Goal: Answer question/provide support

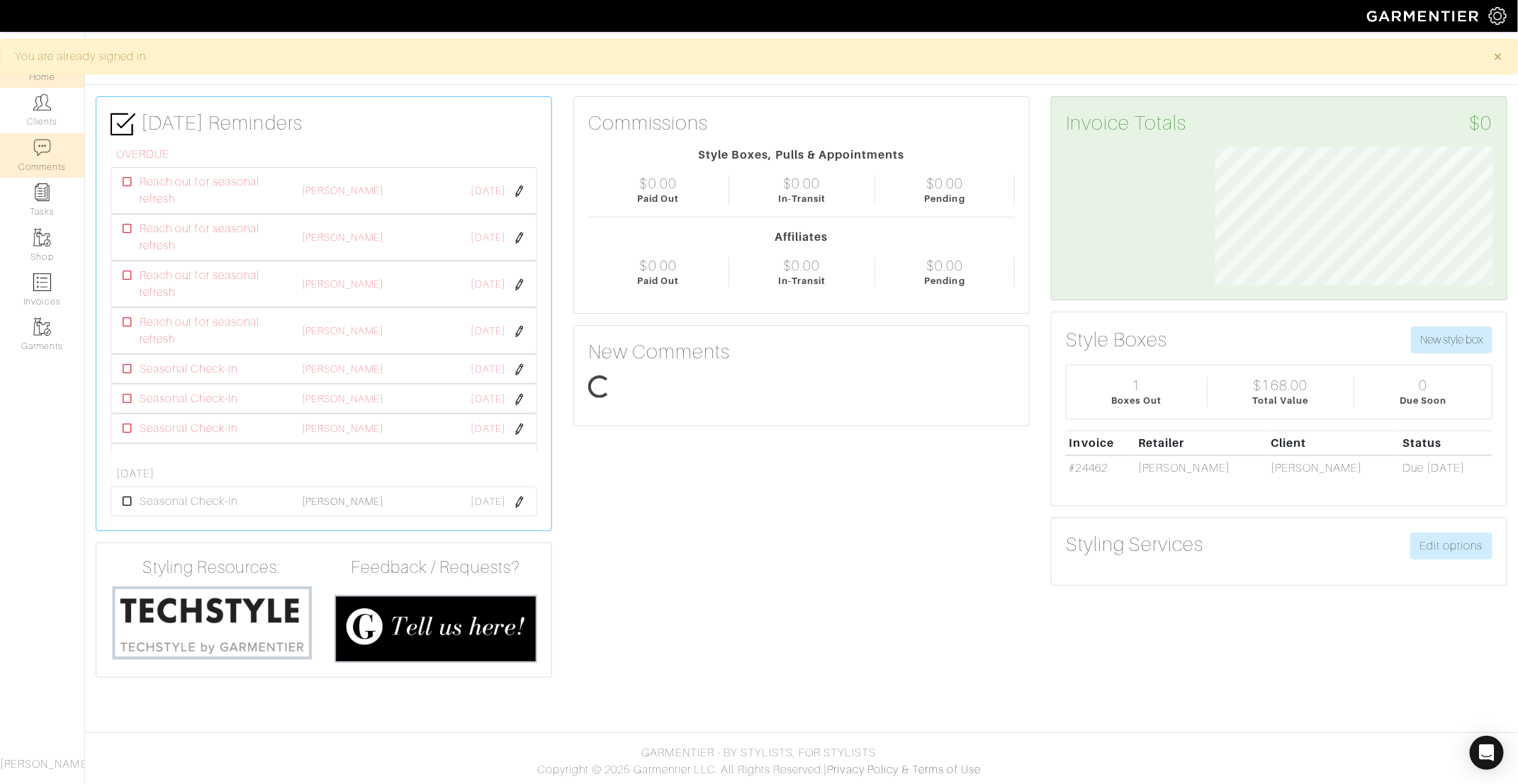
scroll to position [138, 298]
click at [52, 104] on link "Clients" at bounding box center [42, 110] width 85 height 45
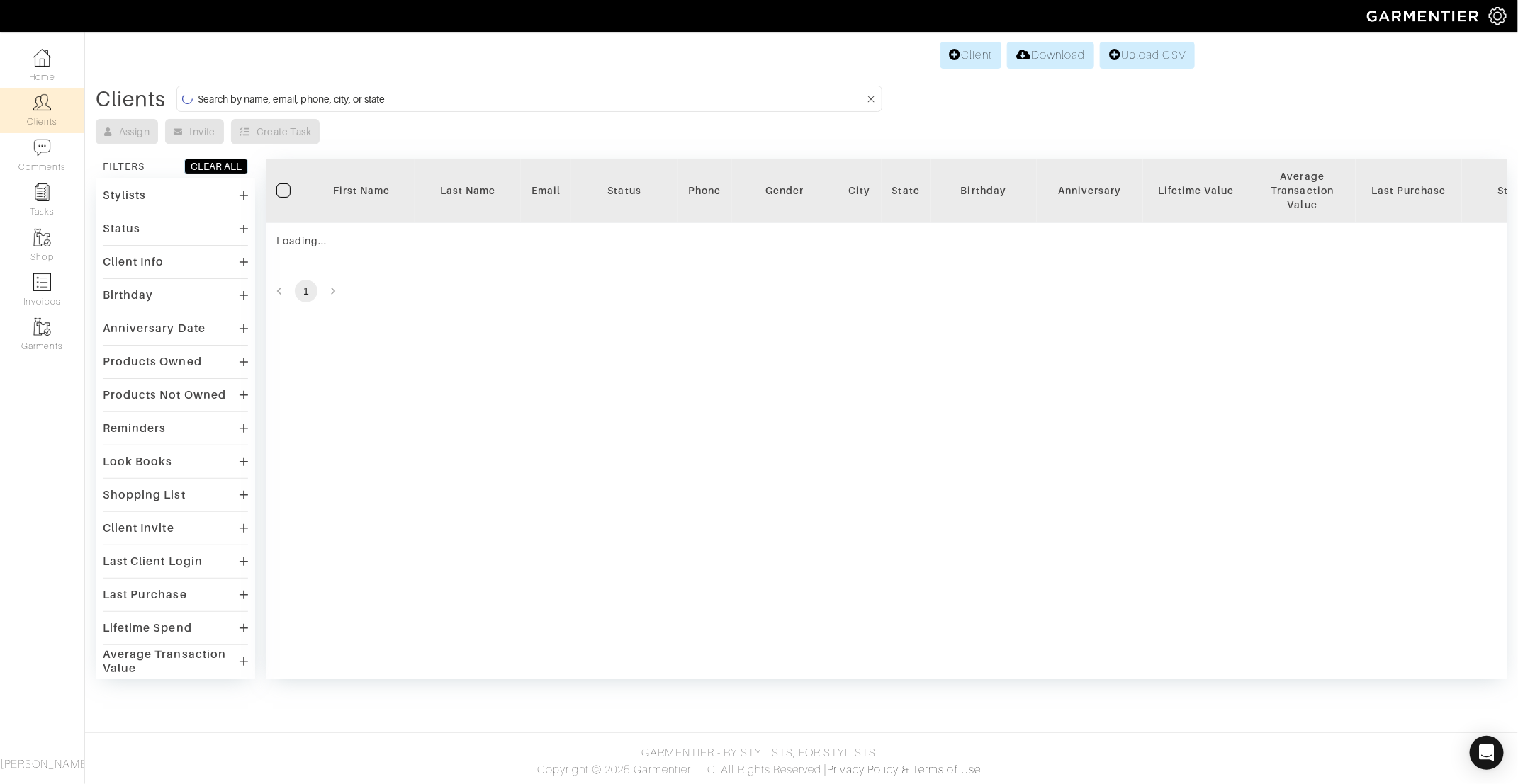
click at [319, 100] on input at bounding box center [531, 99] width 667 height 18
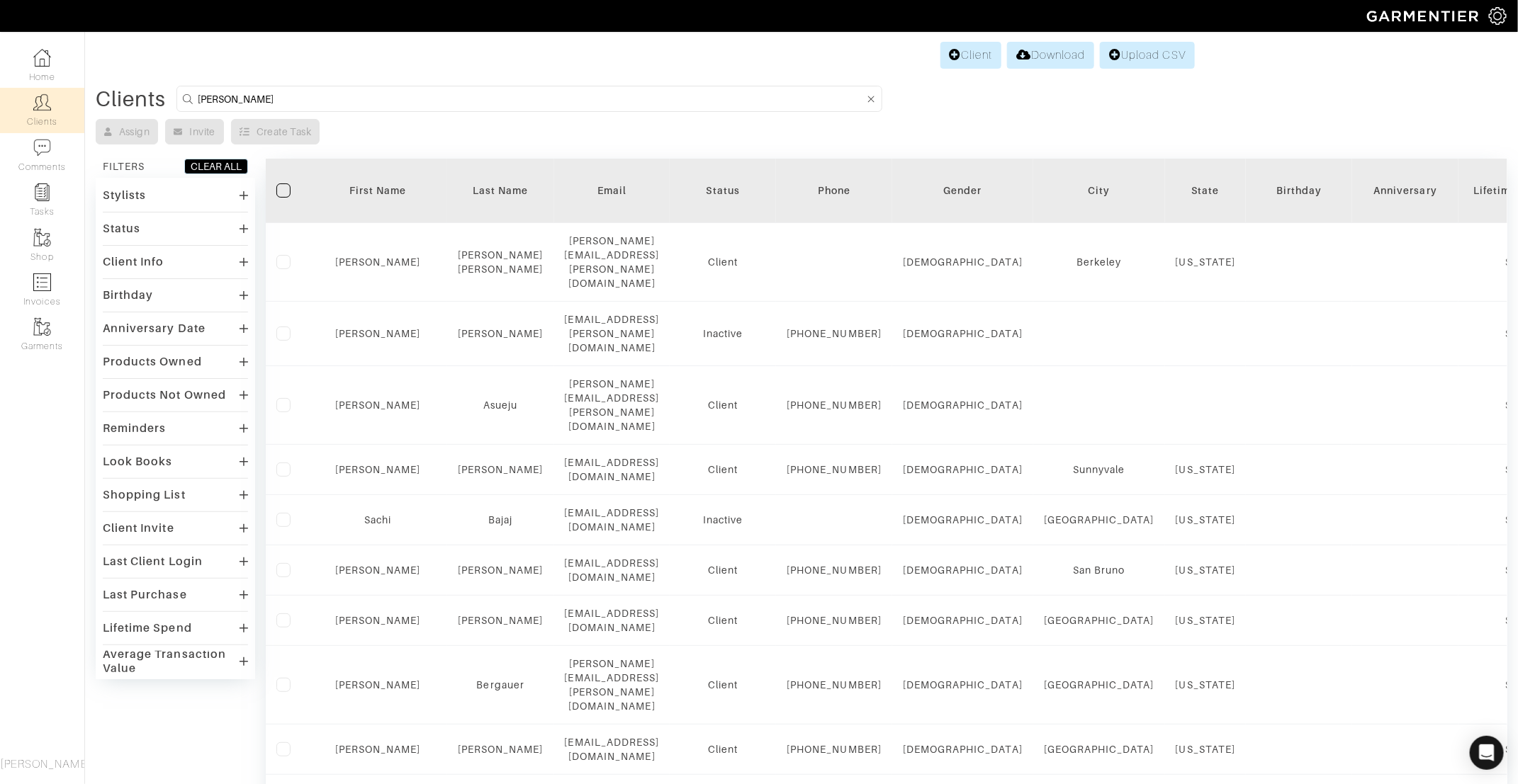
type input "[PERSON_NAME]"
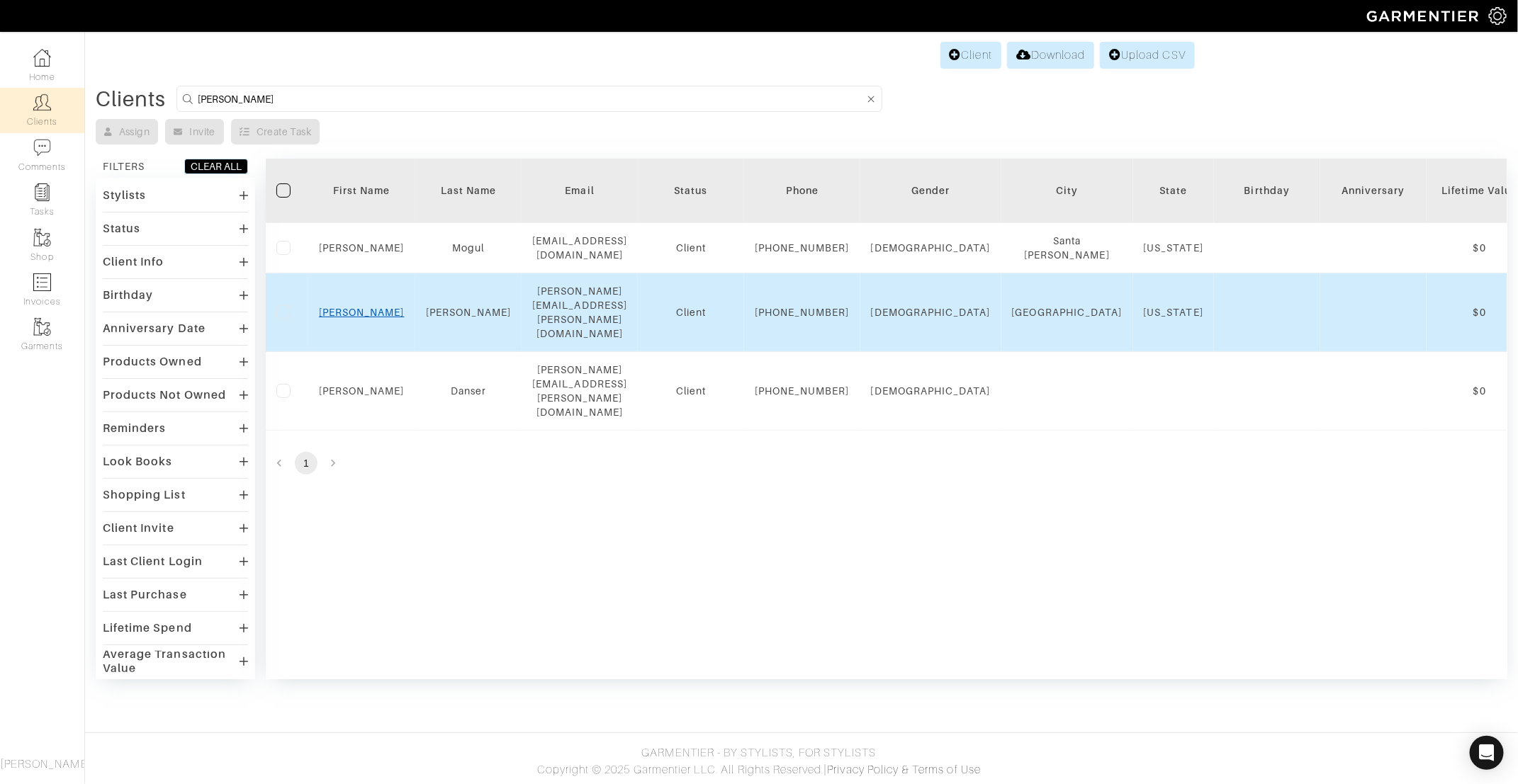
click at [362, 317] on link "[PERSON_NAME]" at bounding box center [362, 312] width 86 height 11
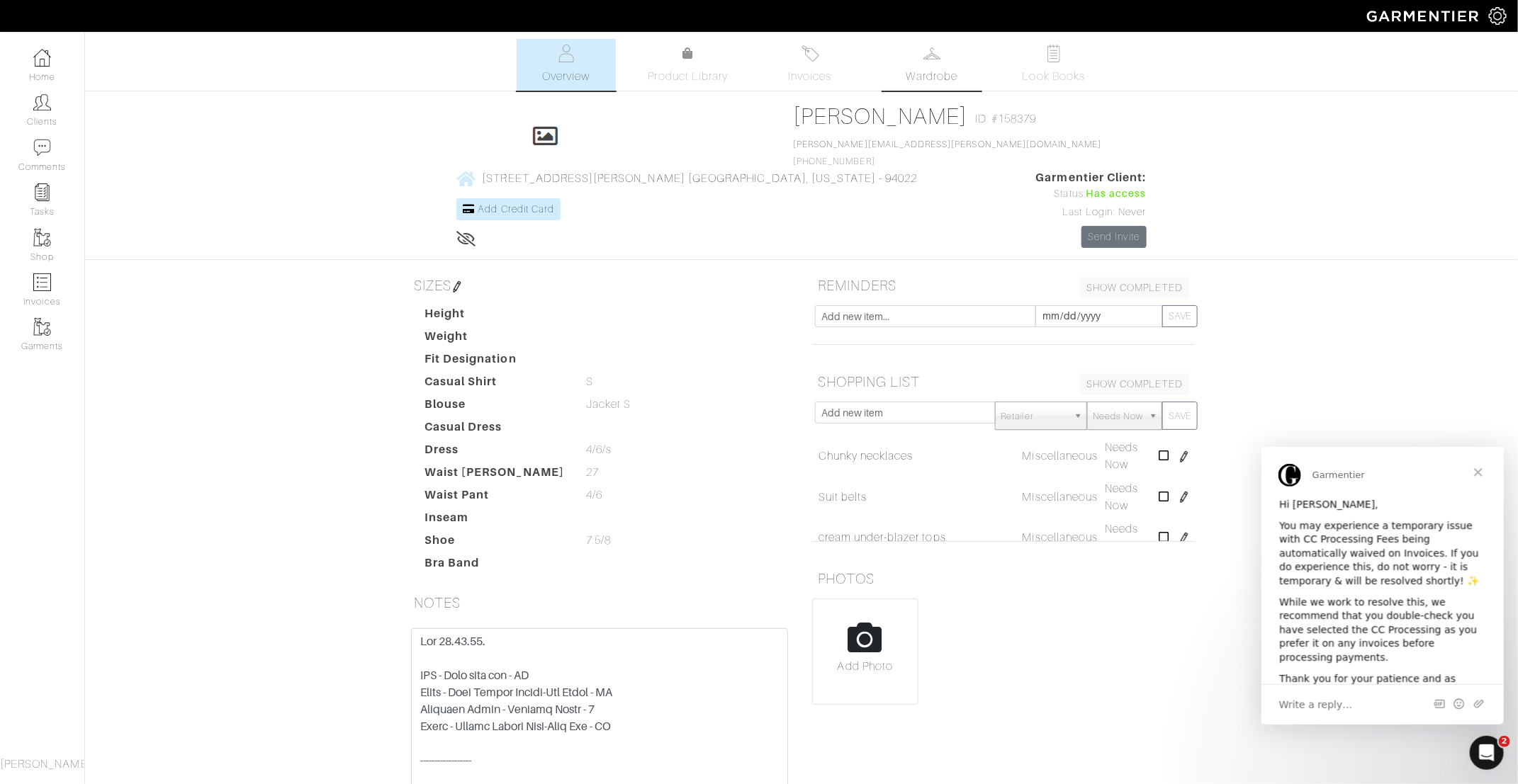
click at [938, 65] on link "Wardrobe" at bounding box center [932, 65] width 99 height 52
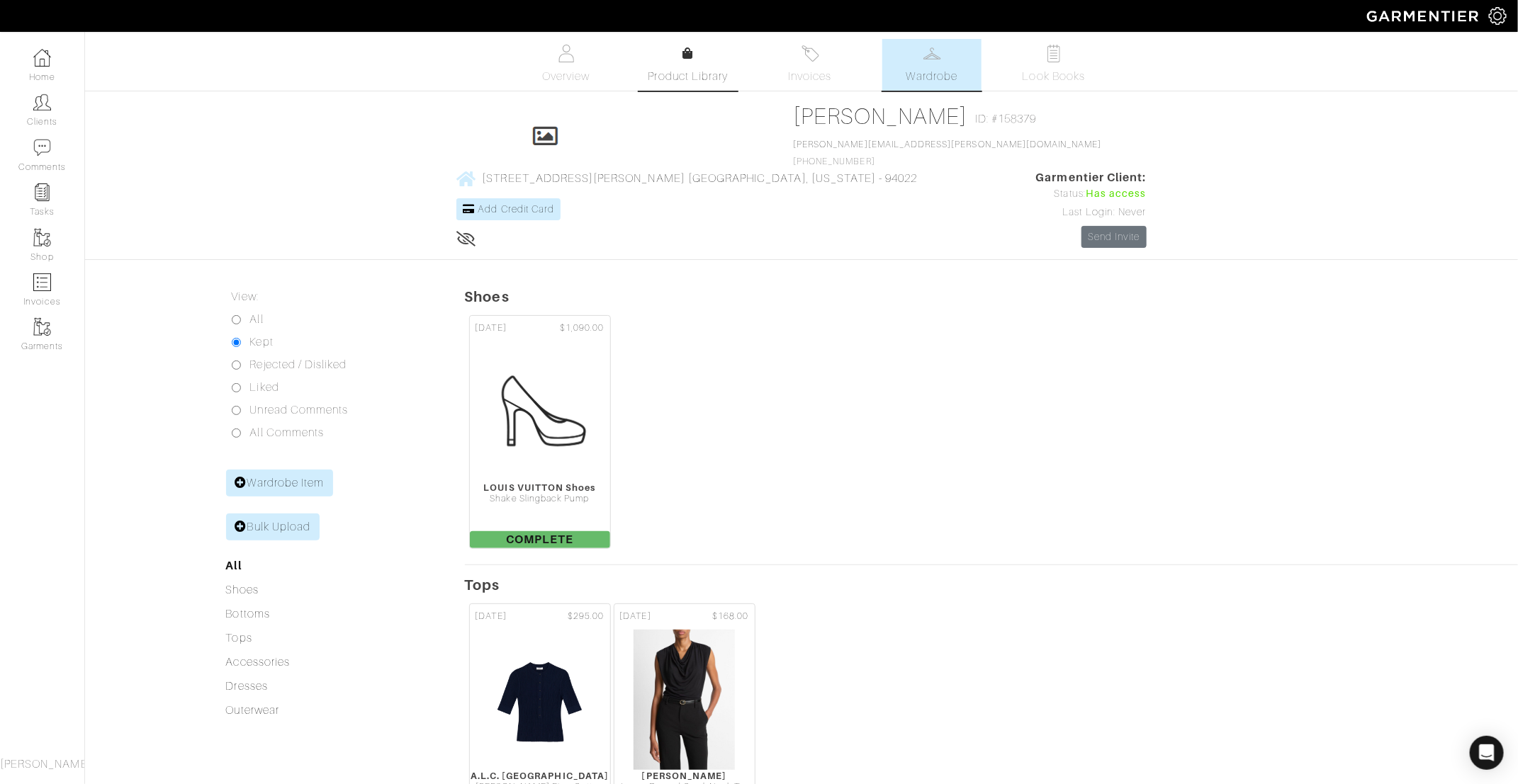
click at [705, 65] on link "Product Library" at bounding box center [688, 65] width 99 height 40
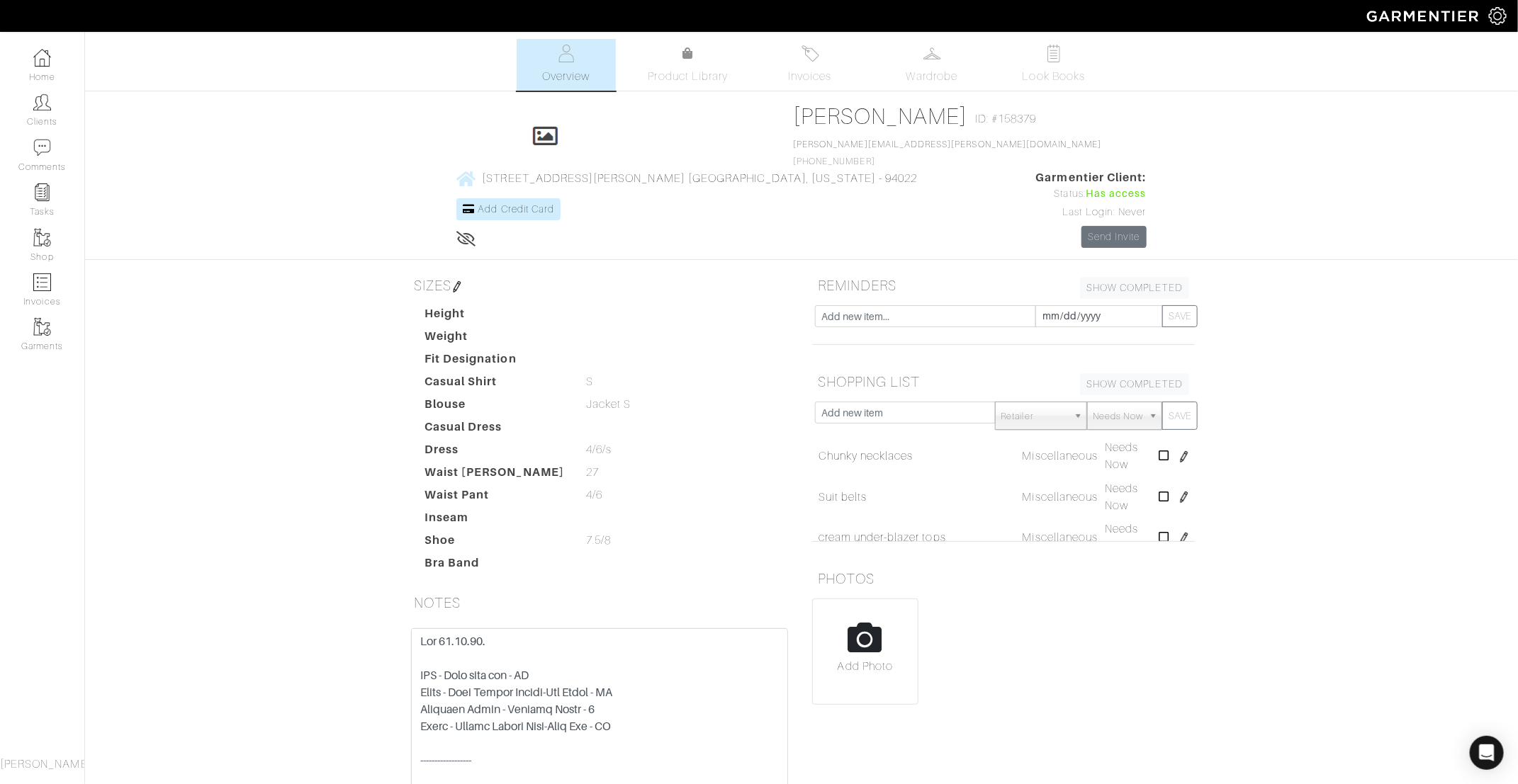
scroll to position [73, 0]
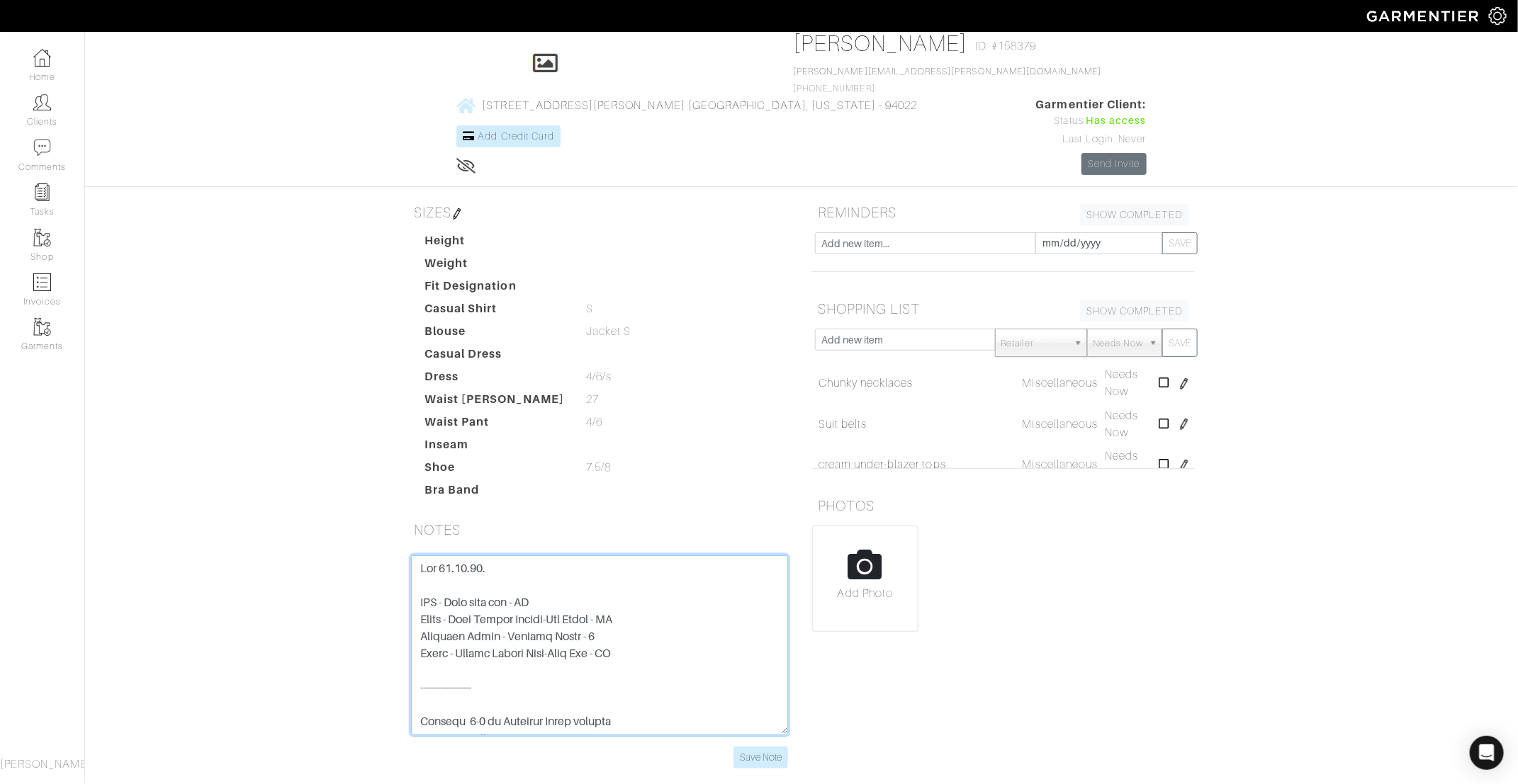
click at [652, 575] on textarea at bounding box center [600, 645] width 377 height 180
click at [652, 579] on textarea at bounding box center [600, 645] width 377 height 180
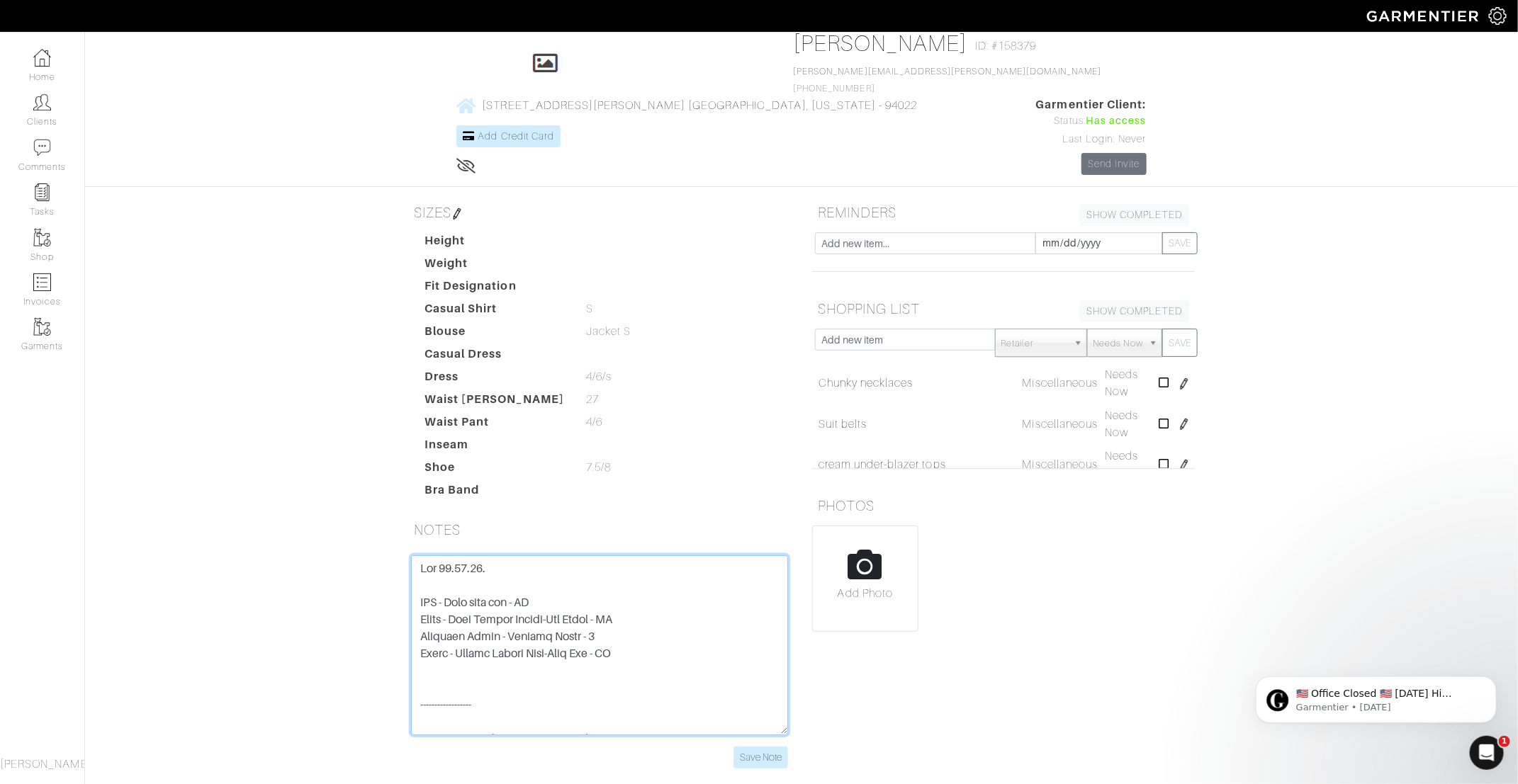
scroll to position [0, 0]
paste textarea "Club Monaco - Cutaway Borrem Blazer Black - Size 2 Club Monaco - Borrem Suit pa…"
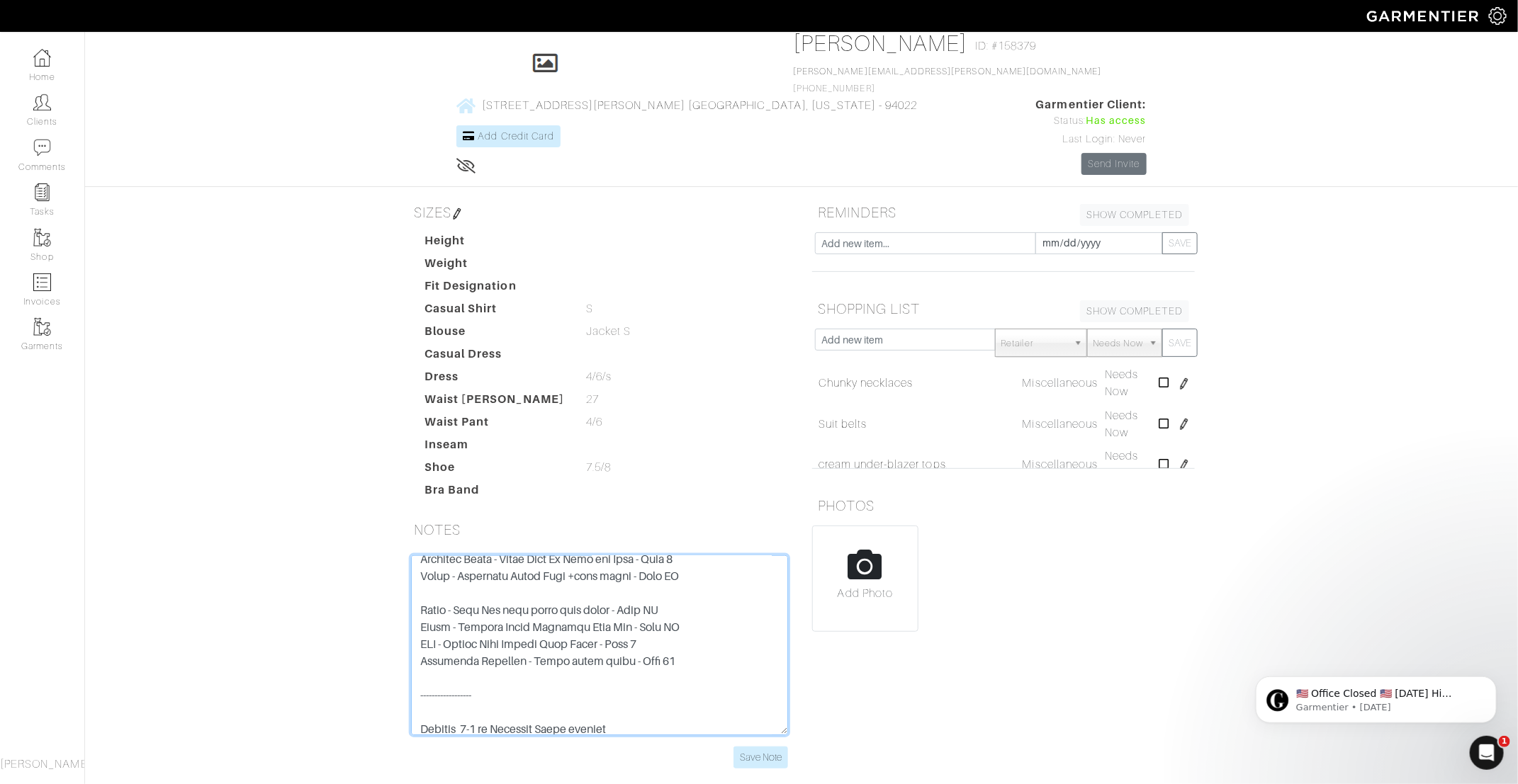
scroll to position [205, 0]
click at [479, 555] on textarea at bounding box center [600, 645] width 377 height 180
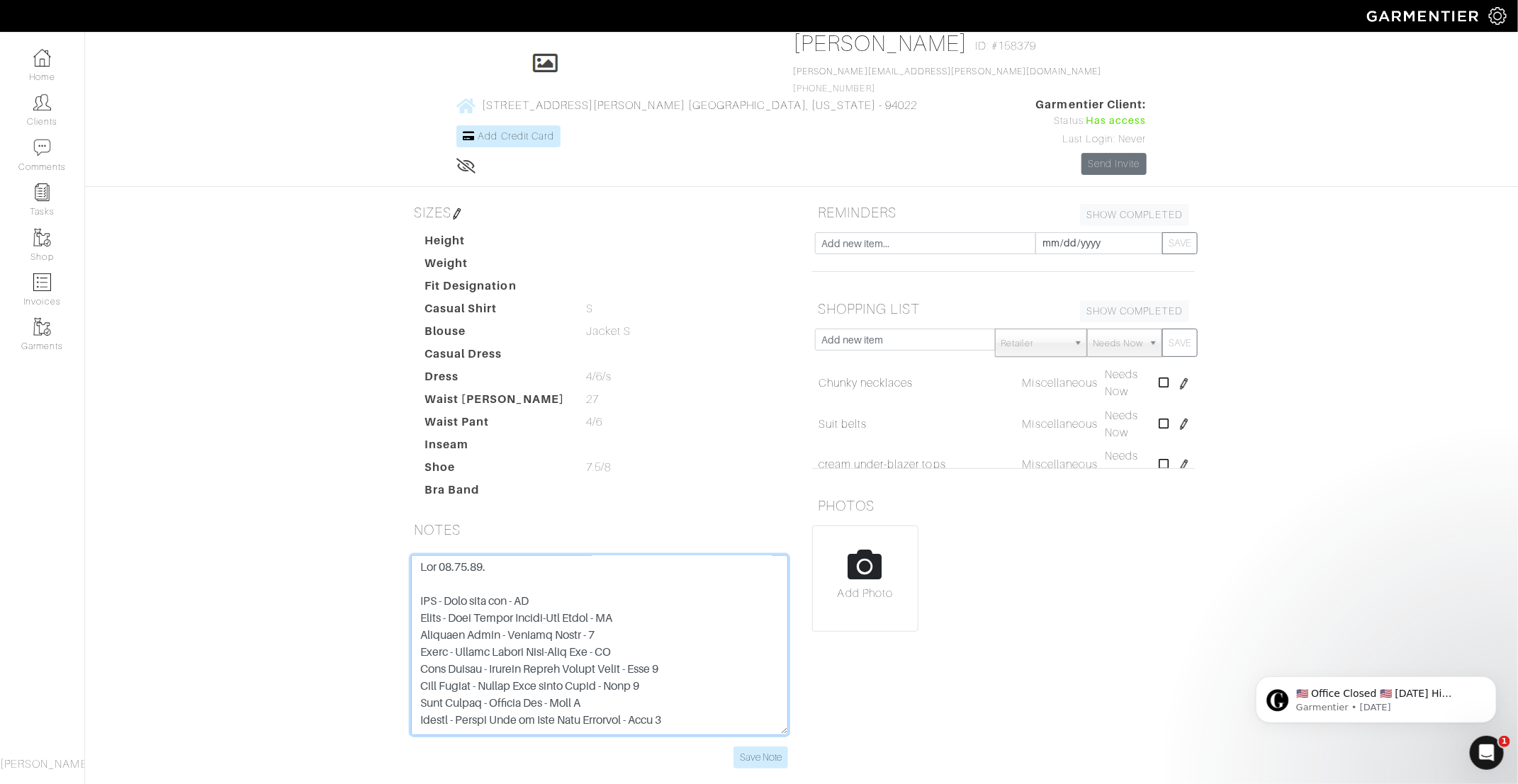
scroll to position [143, 0]
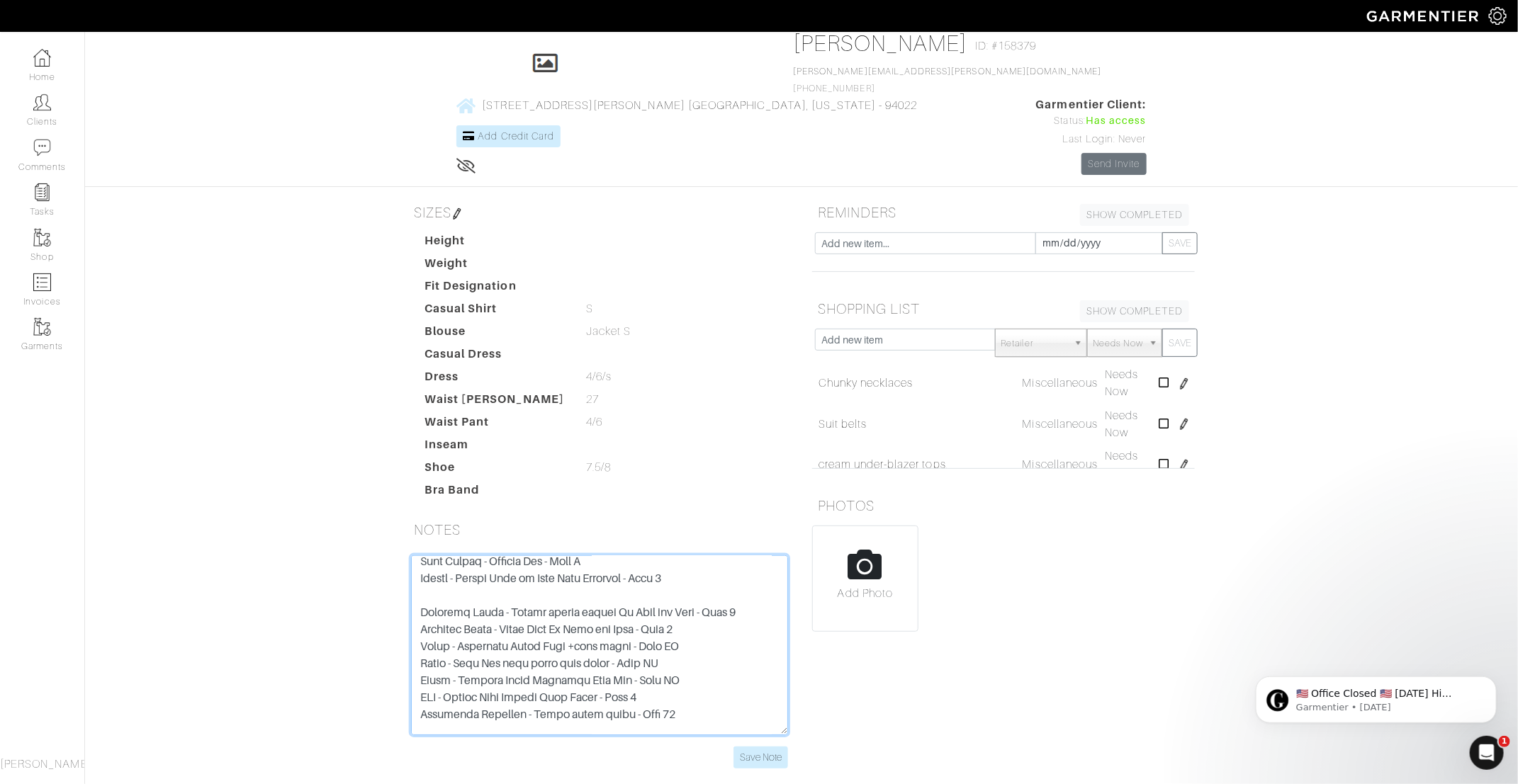
click at [461, 555] on textarea at bounding box center [600, 645] width 377 height 180
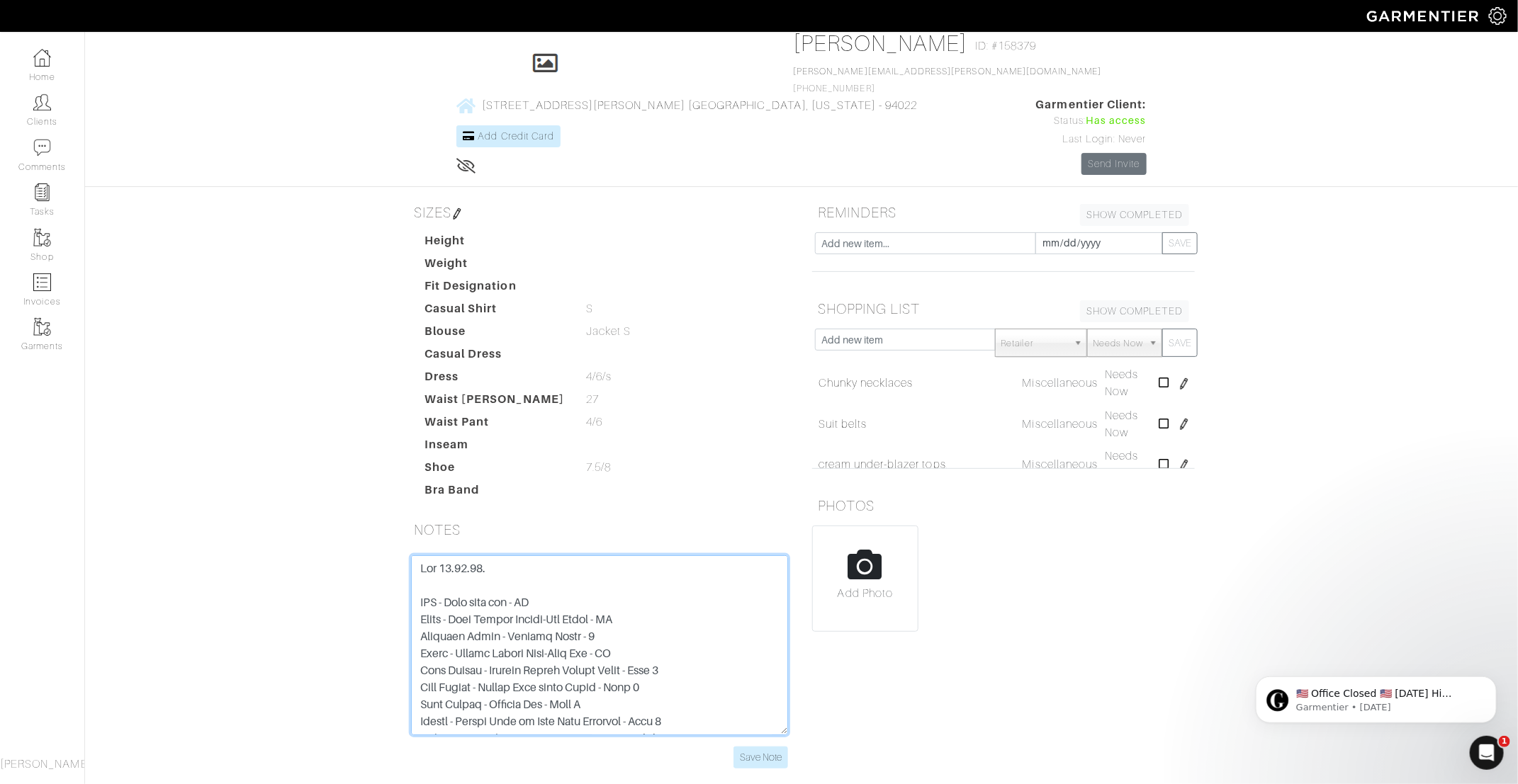
click at [455, 555] on textarea at bounding box center [600, 645] width 377 height 180
click at [532, 555] on textarea at bounding box center [600, 645] width 377 height 180
type textarea "Met 08.16.25. The keeps from Summer 2025: ALC - Navy knit tee - XS Vince - Pima…"
click at [756, 746] on input "Save Note" at bounding box center [760, 757] width 55 height 22
